Goal: Information Seeking & Learning: Learn about a topic

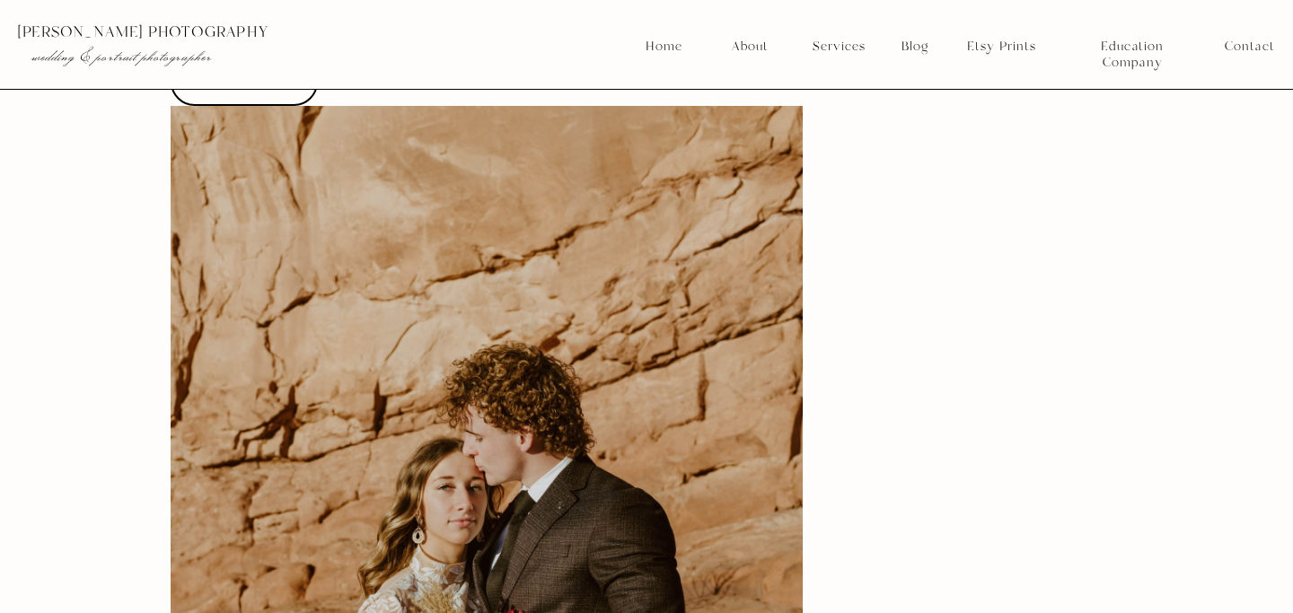
scroll to position [4569, 0]
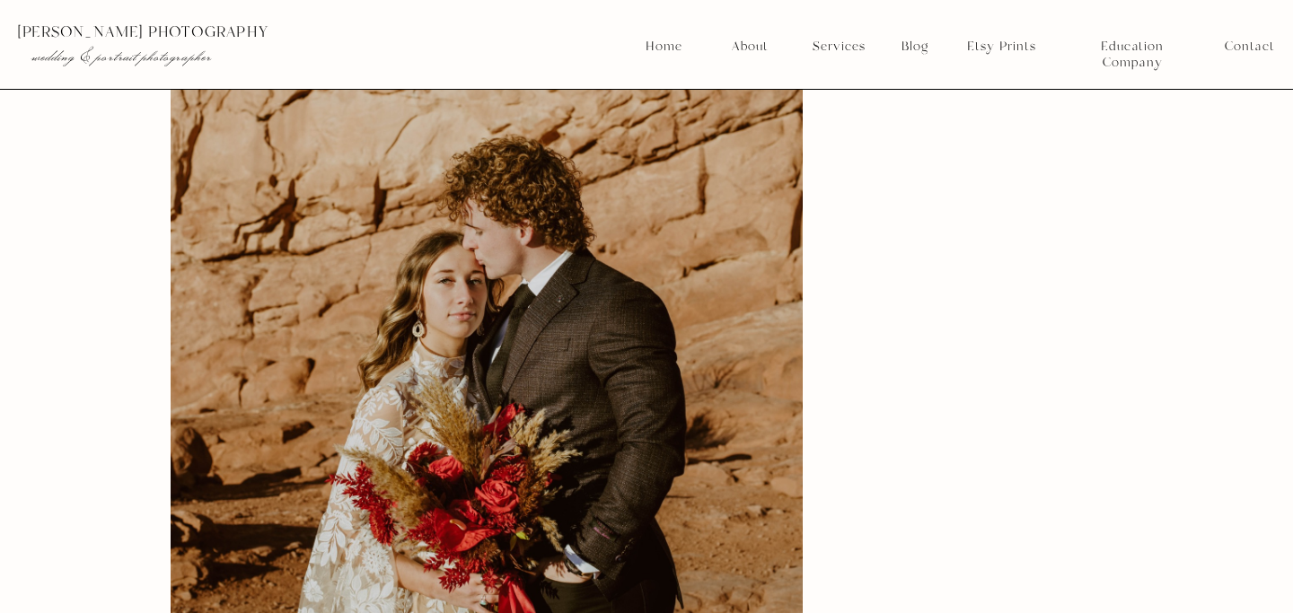
click at [550, 290] on img at bounding box center [487, 341] width 632 height 884
click at [571, 215] on img at bounding box center [487, 341] width 632 height 884
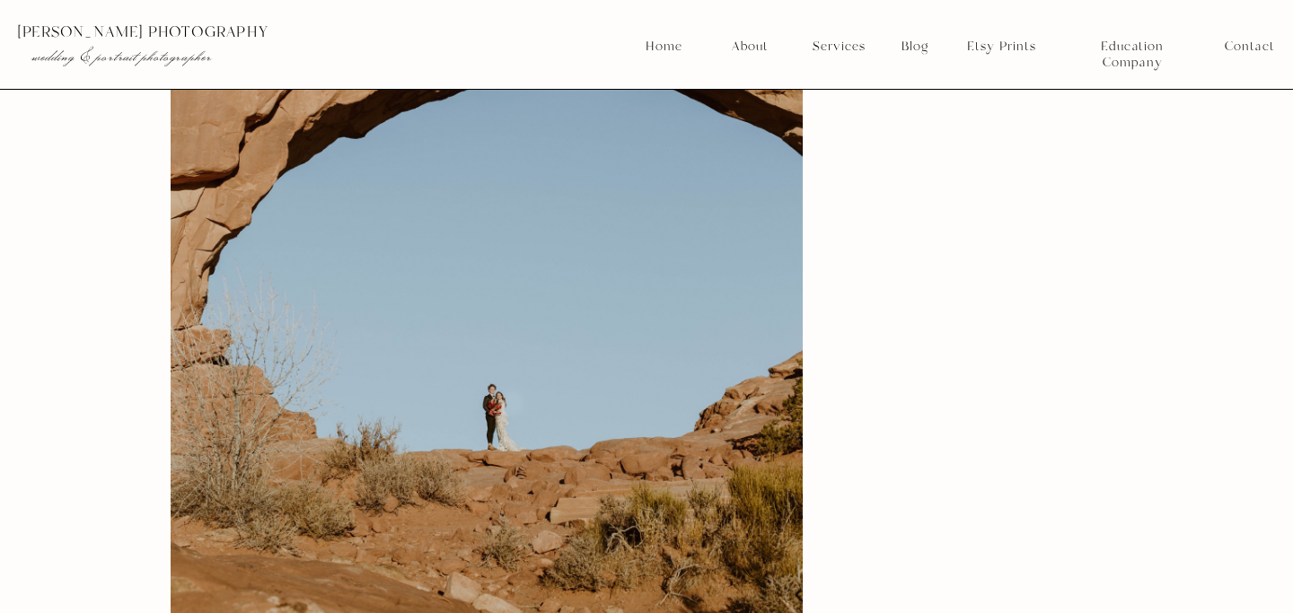
scroll to position [6801, 0]
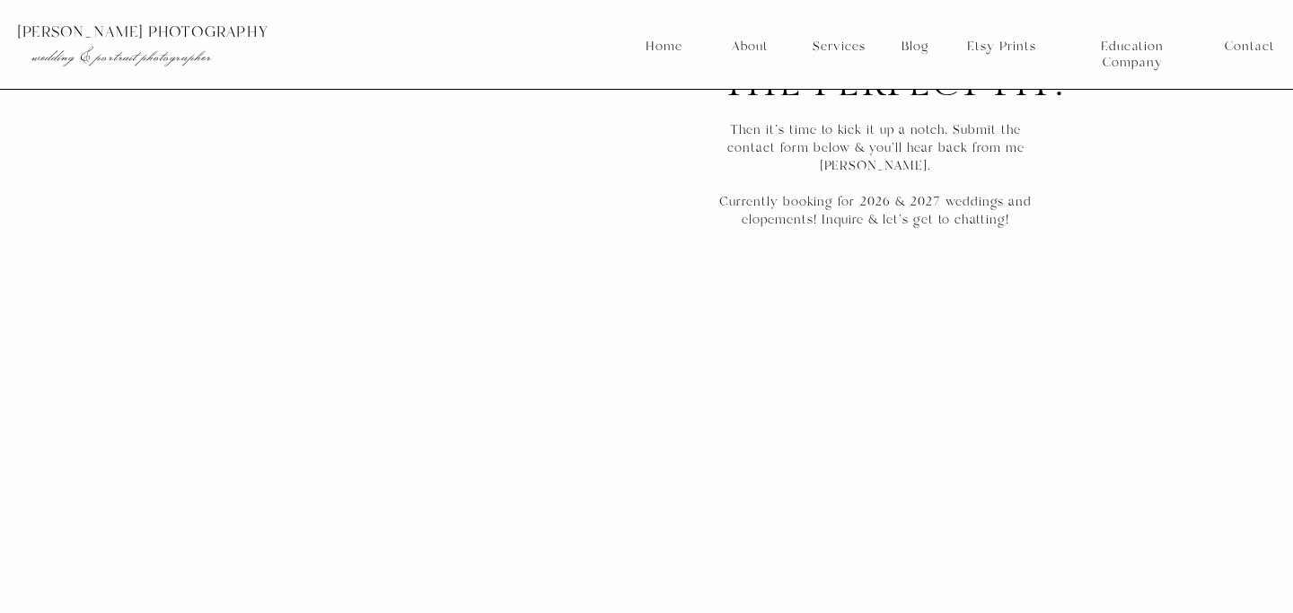
scroll to position [13841, 0]
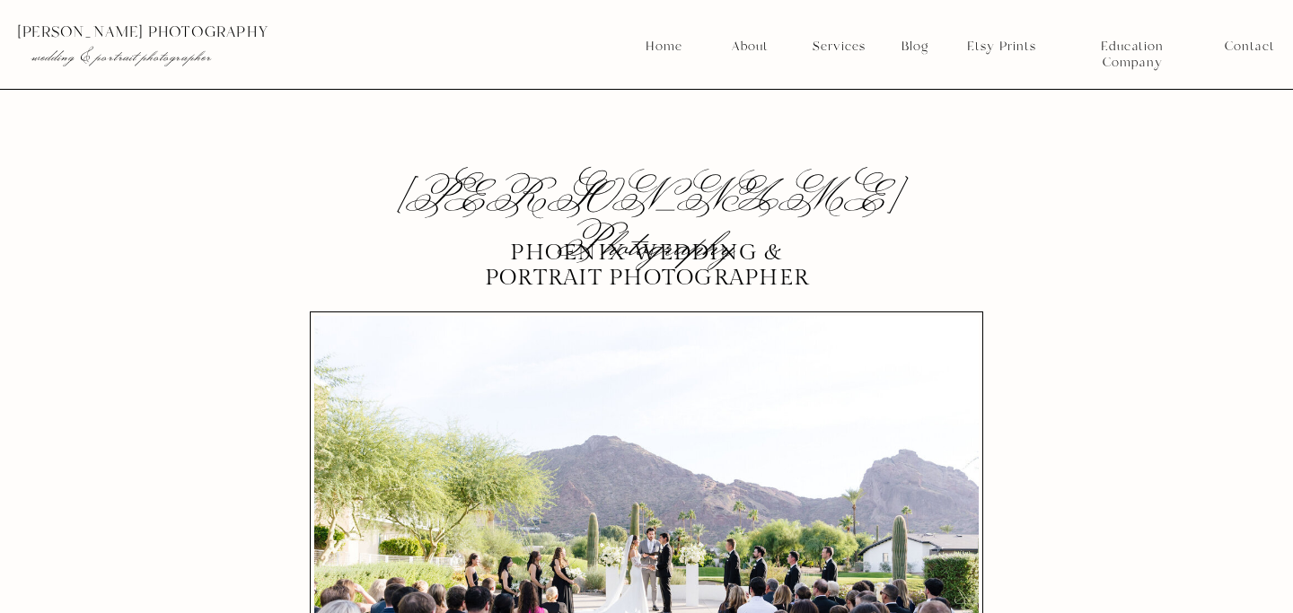
click at [742, 40] on nav "About" at bounding box center [749, 47] width 46 height 16
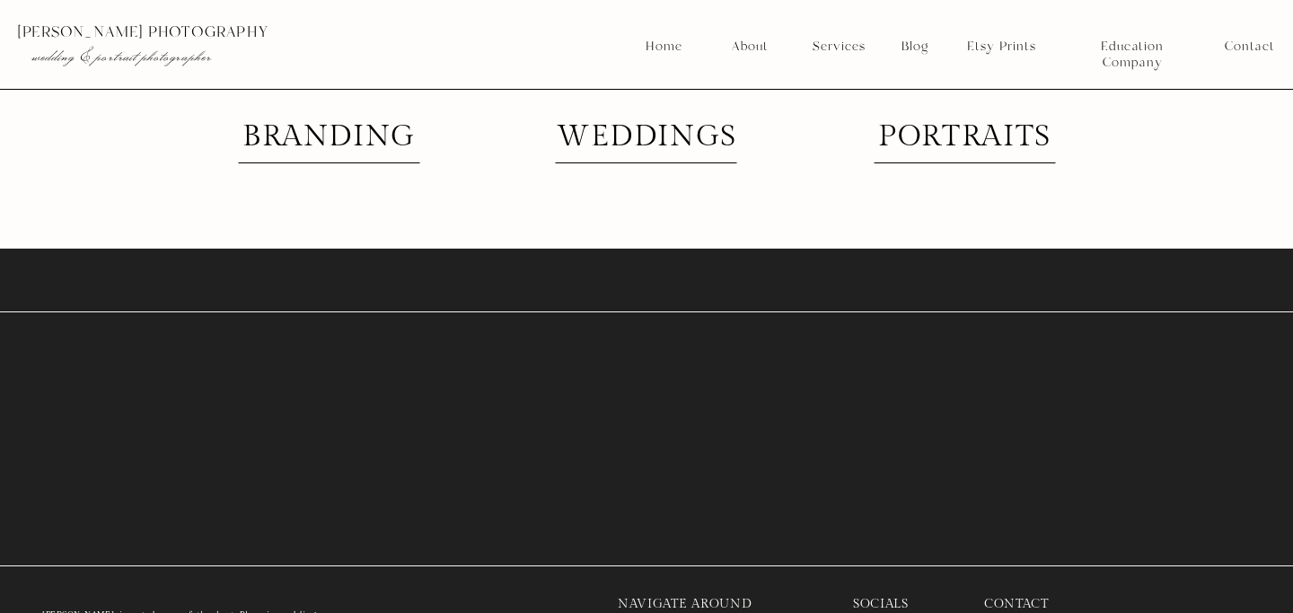
scroll to position [4744, 0]
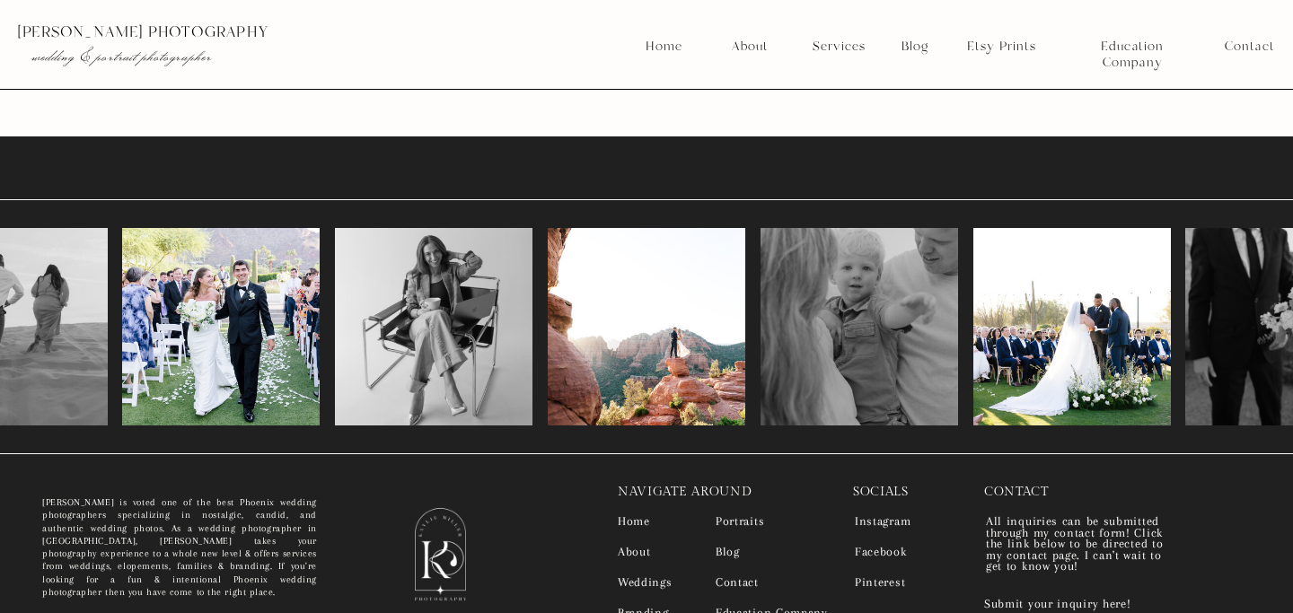
click at [668, 340] on div at bounding box center [647, 327] width 198 height 198
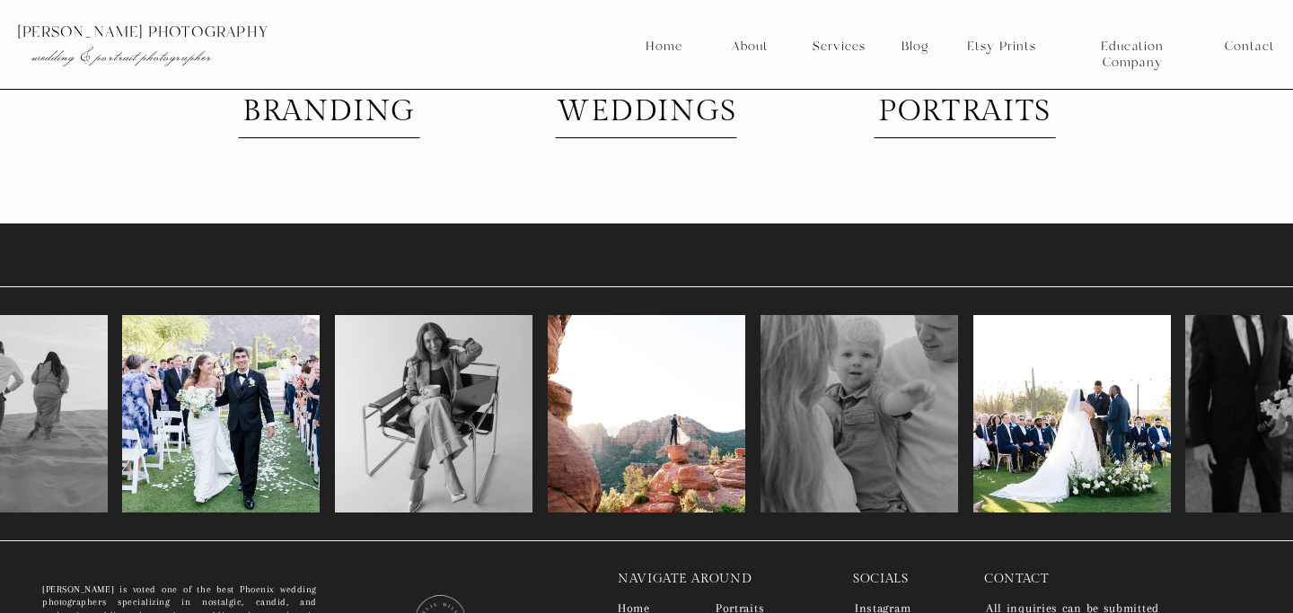
click at [696, 126] on h2 "weddings" at bounding box center [646, 112] width 193 height 31
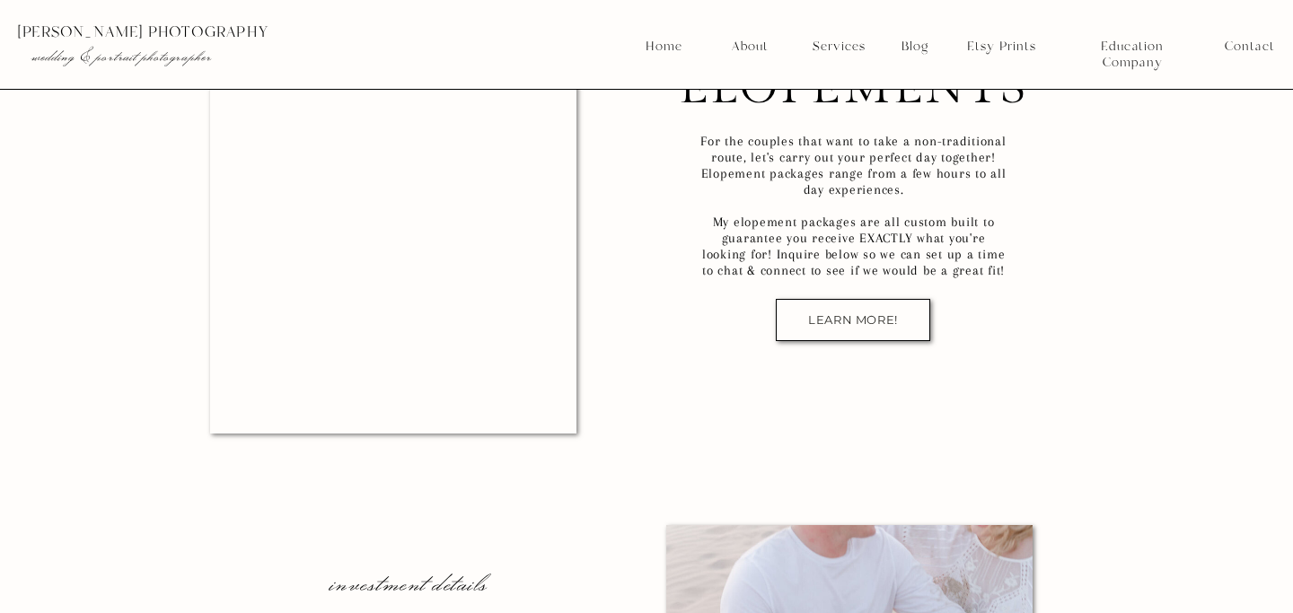
scroll to position [11956, 0]
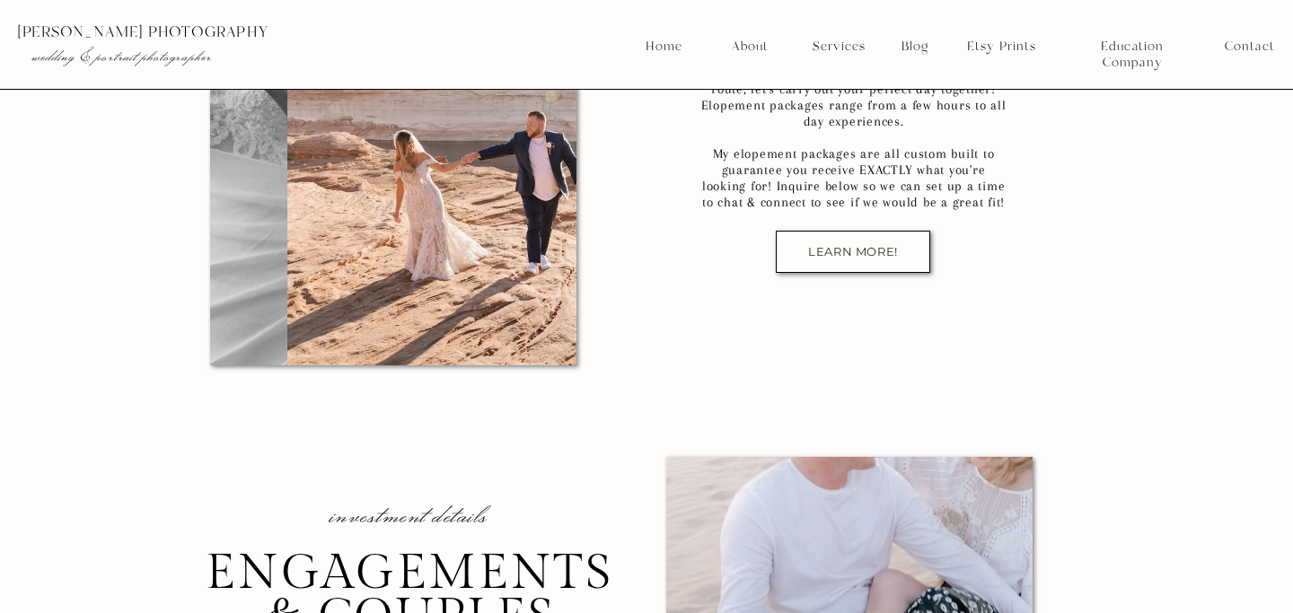
click at [833, 255] on nav "LEARN MORE!" at bounding box center [853, 251] width 119 height 13
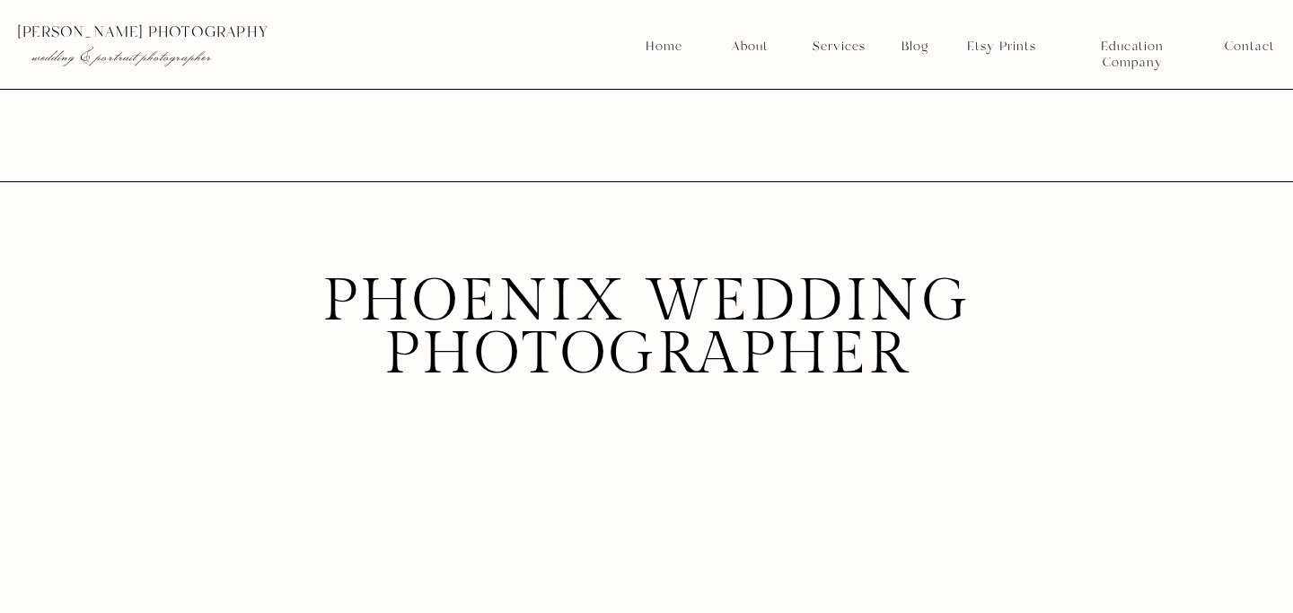
scroll to position [722, 0]
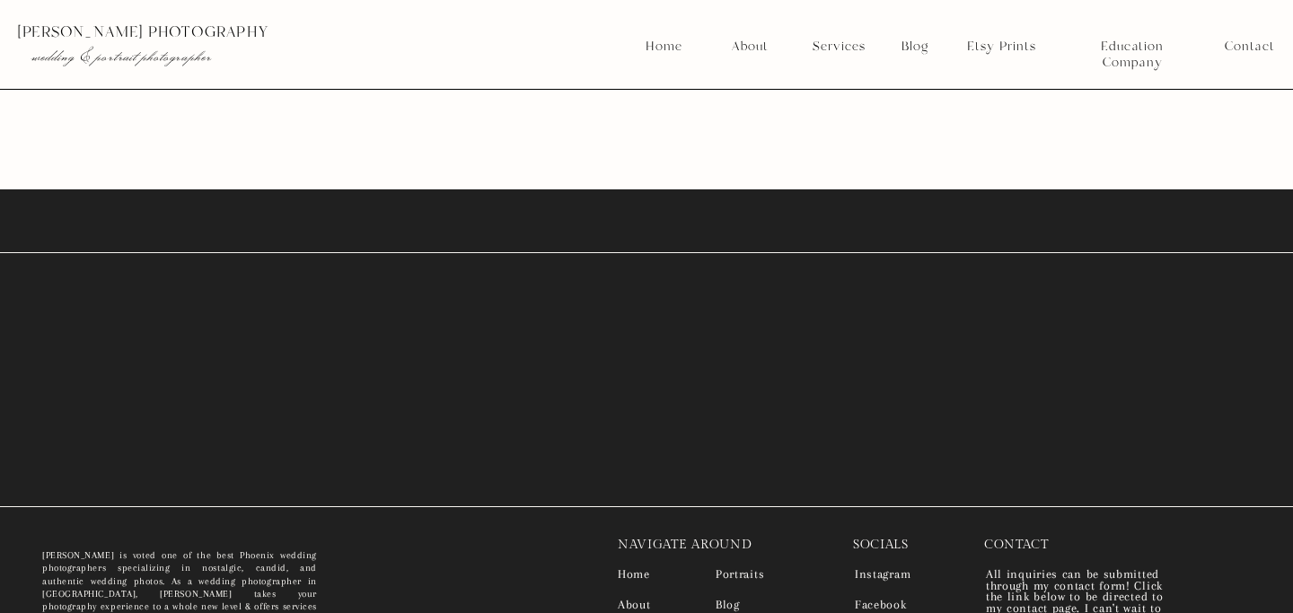
scroll to position [5137, 0]
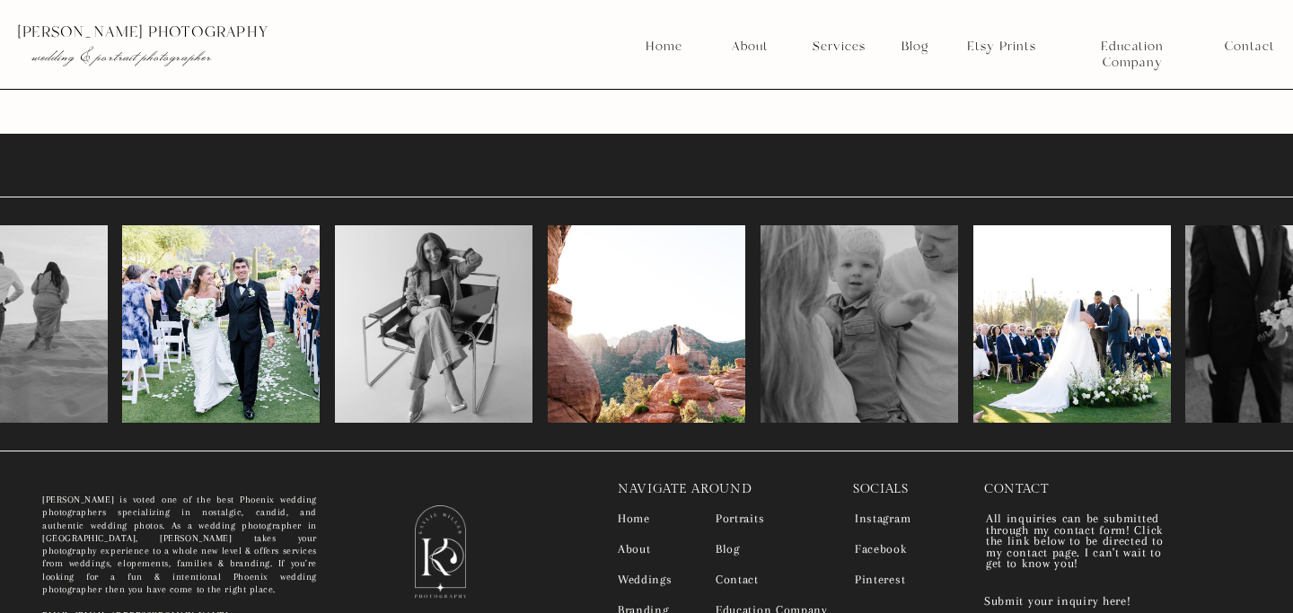
click at [605, 337] on div at bounding box center [647, 324] width 198 height 198
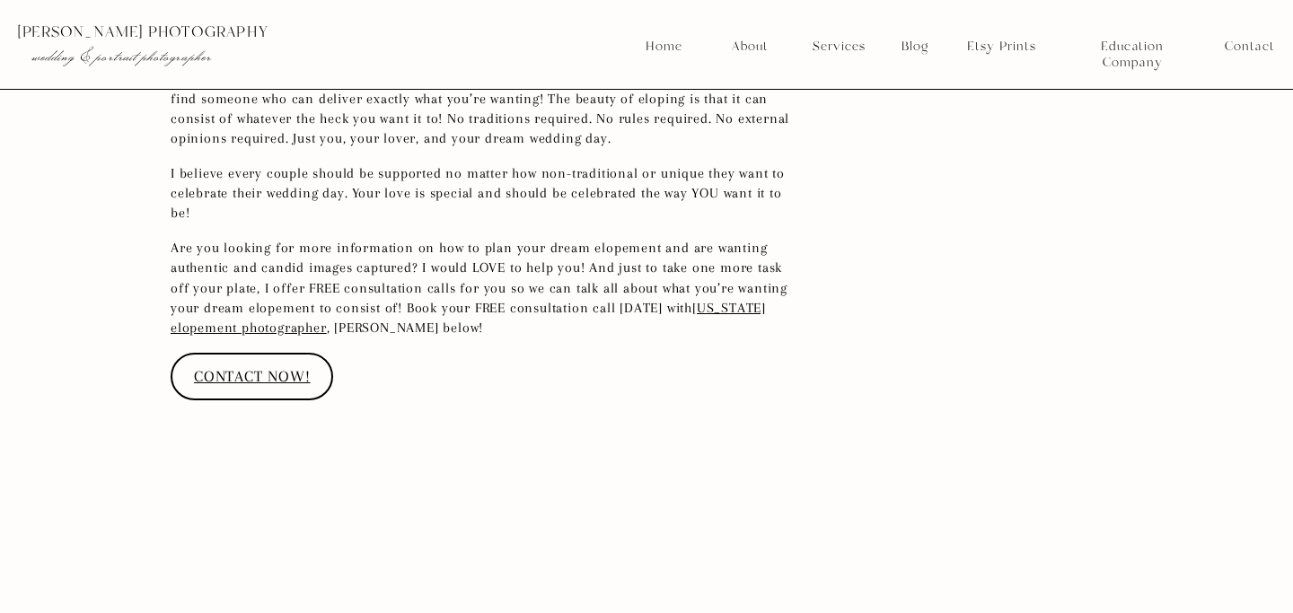
scroll to position [4593, 0]
